Goal: Task Accomplishment & Management: Manage account settings

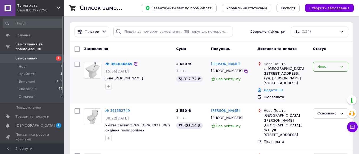
click at [329, 65] on div "Нове" at bounding box center [328, 67] width 20 height 6
click at [325, 78] on li "Прийнято" at bounding box center [330, 78] width 35 height 10
click at [244, 71] on icon at bounding box center [246, 71] width 4 height 4
click at [112, 64] on link "№ 361636865" at bounding box center [117, 64] width 24 height 4
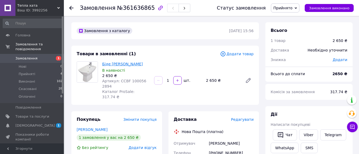
click at [108, 62] on link "Біде [PERSON_NAME]" at bounding box center [122, 64] width 41 height 4
click at [32, 54] on link "Замовлення 1" at bounding box center [32, 58] width 65 height 9
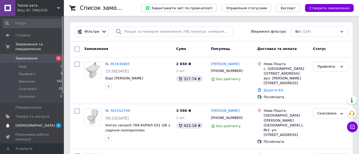
click at [51, 124] on span "1 0" at bounding box center [56, 126] width 15 height 5
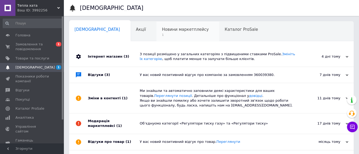
click at [162, 30] on span "Новини маркетплейсу" at bounding box center [185, 29] width 47 height 5
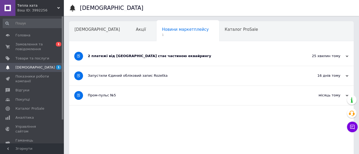
click at [81, 51] on div at bounding box center [78, 56] width 19 height 19
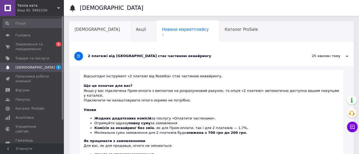
click at [89, 31] on span "[DEMOGRAPHIC_DATA]" at bounding box center [98, 29] width 46 height 5
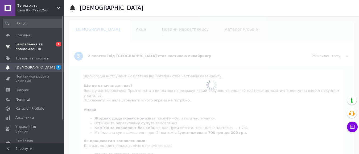
click at [50, 48] on span "0 1" at bounding box center [56, 47] width 15 height 10
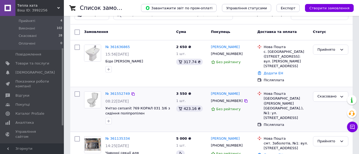
scroll to position [27, 0]
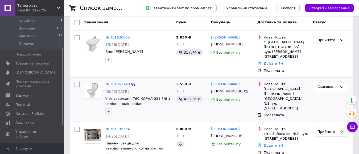
drag, startPoint x: 208, startPoint y: 85, endPoint x: 249, endPoint y: 87, distance: 41.5
click at [249, 85] on div "№ 361552749 08:22, 12.09.2025 Унітаз cersanit 769 КОРАЛ 031 3/6 з сидіння поліп…" at bounding box center [211, 100] width 278 height 40
click at [249, 87] on div "[PERSON_NAME]" at bounding box center [232, 84] width 43 height 6
drag, startPoint x: 249, startPoint y: 84, endPoint x: 212, endPoint y: 85, distance: 37.3
click at [212, 85] on div "[PERSON_NAME]" at bounding box center [232, 84] width 43 height 6
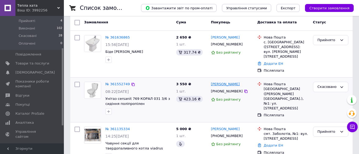
copy link "[PERSON_NAME]"
click at [210, 72] on div "Мар'яна Ісайчук +380969299302 Без рейтингу" at bounding box center [232, 54] width 46 height 43
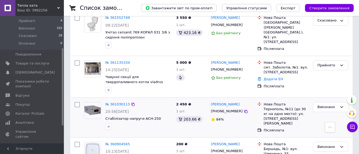
scroll to position [0, 0]
